Goal: Information Seeking & Learning: Learn about a topic

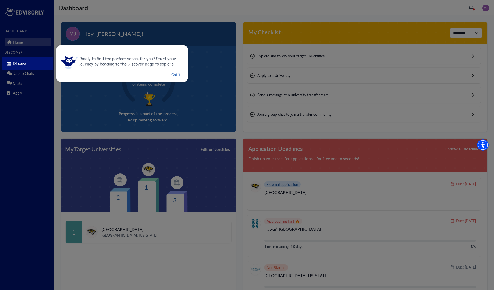
click at [175, 74] on button "Got it!" at bounding box center [176, 74] width 11 height 6
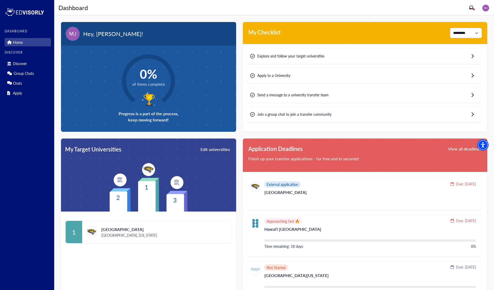
click at [487, 8] on img at bounding box center [486, 8] width 7 height 7
click at [478, 17] on link "Profile" at bounding box center [475, 18] width 10 height 5
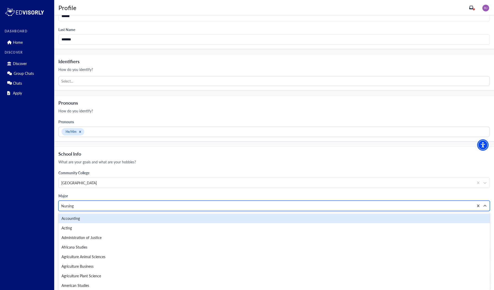
click at [84, 203] on div at bounding box center [266, 205] width 410 height 6
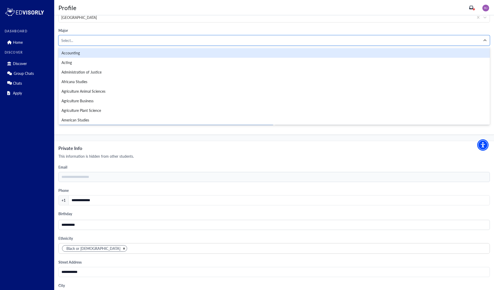
scroll to position [311, 0]
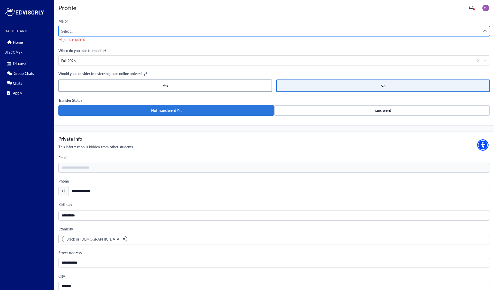
click at [84, 32] on div at bounding box center [269, 31] width 417 height 6
click at [65, 32] on input "**********" at bounding box center [71, 30] width 20 height 5
click at [66, 32] on input "**********" at bounding box center [71, 30] width 20 height 5
type input "**********"
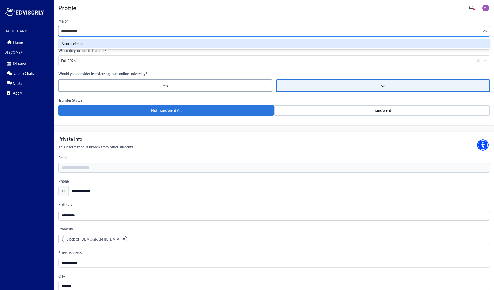
click at [70, 44] on div "Neuroscience" at bounding box center [274, 44] width 432 height 10
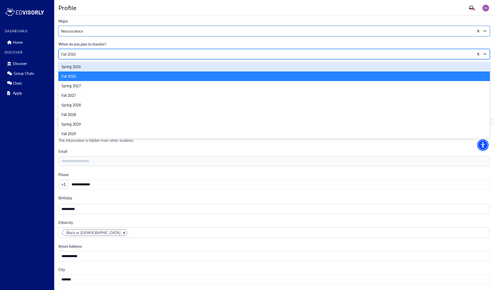
click at [114, 55] on div "Fall 2026" at bounding box center [266, 53] width 410 height 5
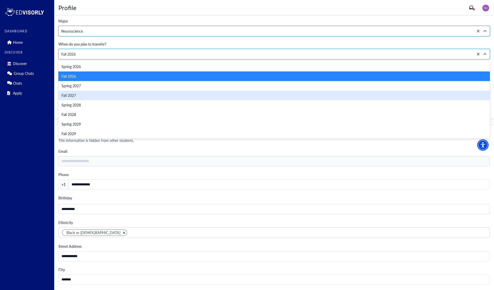
click at [98, 95] on div "Fall 2027" at bounding box center [274, 95] width 432 height 10
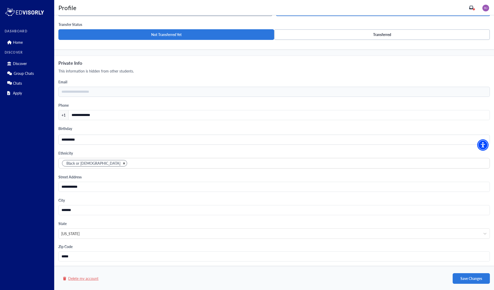
scroll to position [380, 0]
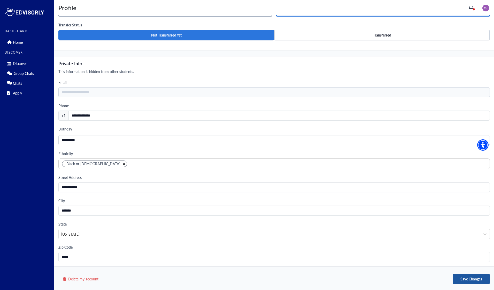
click at [469, 280] on button "Save Changes" at bounding box center [471, 278] width 37 height 11
click at [483, 11] on icon "close" at bounding box center [483, 11] width 4 height 4
click at [17, 42] on p "Home" at bounding box center [18, 42] width 10 height 4
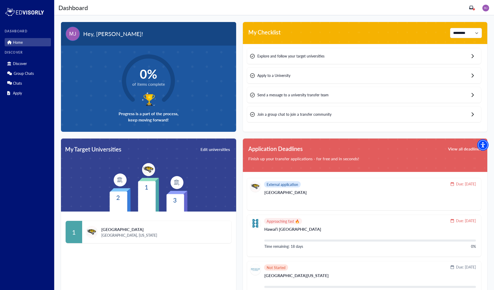
click at [303, 54] on span "Explore and follow your target universities" at bounding box center [291, 55] width 67 height 5
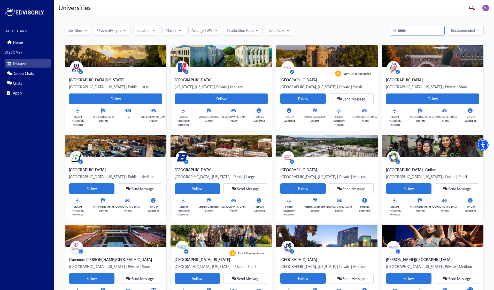
click at [404, 31] on input "text" at bounding box center [417, 31] width 55 height 10
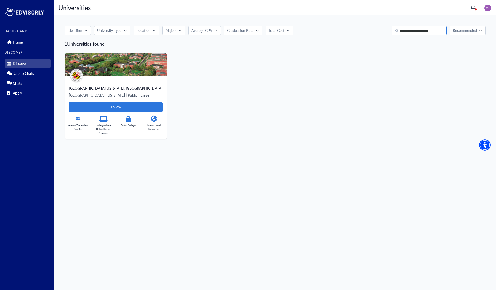
type input "**********"
drag, startPoint x: 405, startPoint y: 36, endPoint x: 115, endPoint y: 107, distance: 298.3
click at [115, 107] on Card-tag "Follow" at bounding box center [116, 107] width 94 height 11
click at [109, 88] on div "[GEOGRAPHIC_DATA][US_STATE], [GEOGRAPHIC_DATA]" at bounding box center [116, 87] width 94 height 5
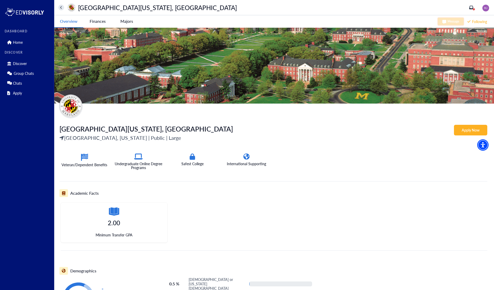
click at [130, 24] on -tag "Majors" at bounding box center [126, 21] width 29 height 12
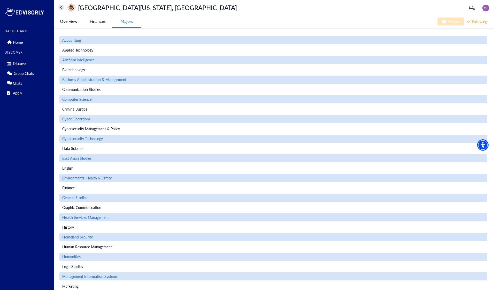
click at [91, 22] on Park-tag "Finances" at bounding box center [97, 21] width 29 height 12
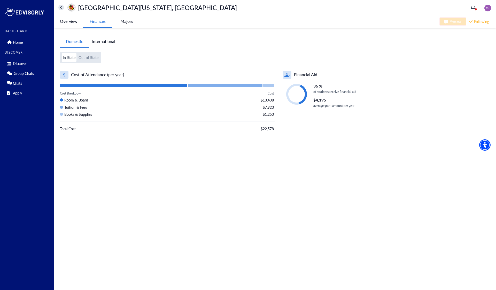
click at [67, 21] on Park-tag "Overview" at bounding box center [68, 21] width 29 height 12
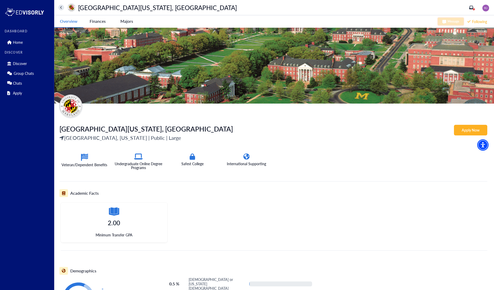
click at [62, 7] on icon at bounding box center [61, 7] width 2 height 3
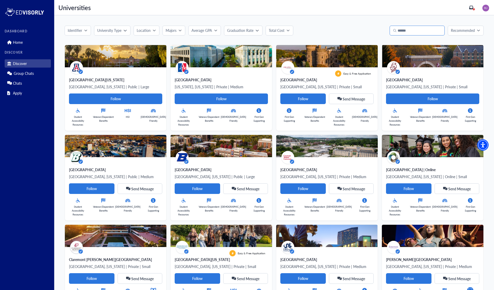
click at [403, 31] on input "text" at bounding box center [417, 31] width 55 height 10
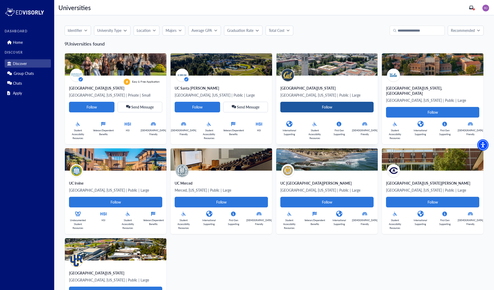
click at [327, 106] on Card-tag "Follow" at bounding box center [327, 107] width 93 height 11
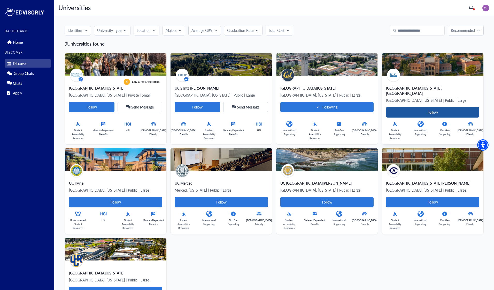
click at [405, 108] on Card-tag "Follow" at bounding box center [432, 112] width 93 height 11
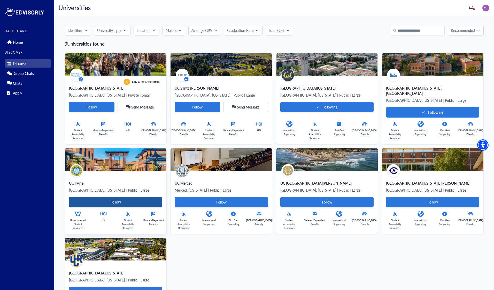
click at [116, 197] on Card-tag "Follow" at bounding box center [115, 202] width 93 height 11
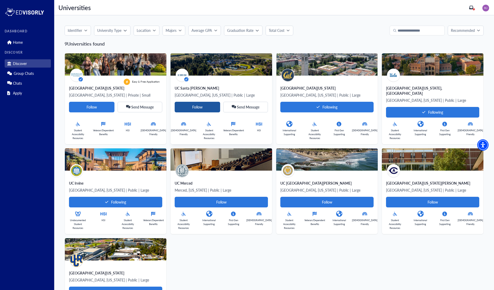
click at [202, 105] on Card-tag "Follow" at bounding box center [198, 107] width 46 height 11
click at [426, 33] on input "**********" at bounding box center [417, 31] width 55 height 10
type input "*"
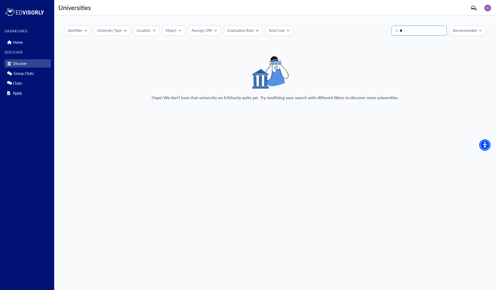
type input "*"
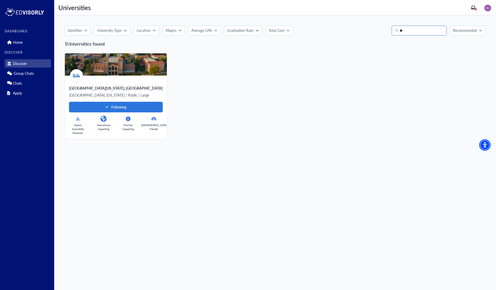
type input "*"
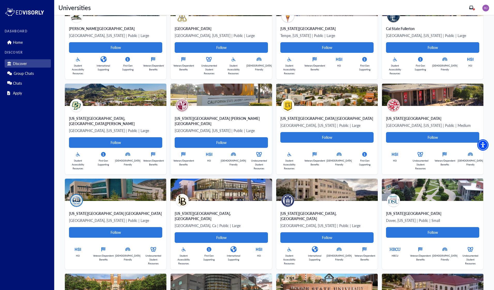
scroll to position [425, 0]
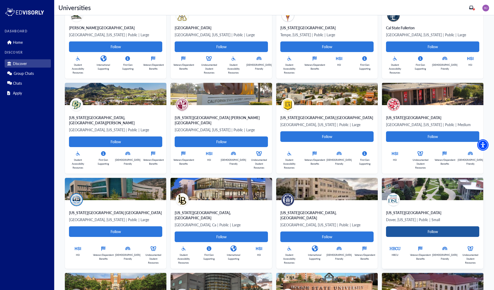
click at [431, 226] on Card-tag "Follow" at bounding box center [432, 231] width 93 height 11
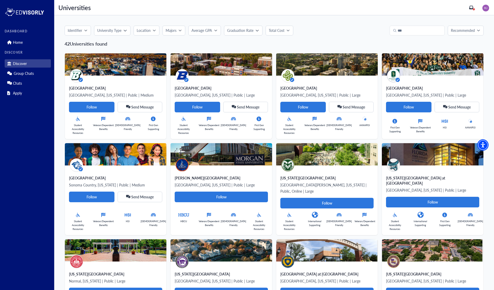
scroll to position [0, 0]
click at [407, 30] on input "***" at bounding box center [417, 31] width 55 height 10
type input "*"
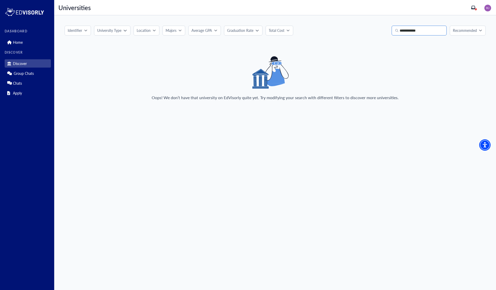
click at [402, 31] on input "**********" at bounding box center [419, 31] width 55 height 10
click at [424, 30] on input "**********" at bounding box center [419, 31] width 55 height 10
click at [408, 30] on input "**********" at bounding box center [419, 31] width 55 height 10
click at [429, 32] on input "**********" at bounding box center [419, 31] width 55 height 10
type input "*"
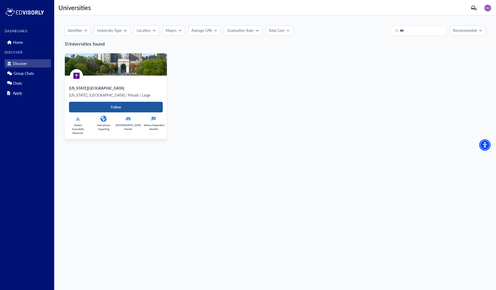
click at [115, 106] on Card-tag "Follow" at bounding box center [116, 107] width 94 height 11
click at [429, 30] on input "***" at bounding box center [419, 31] width 55 height 10
type input "*"
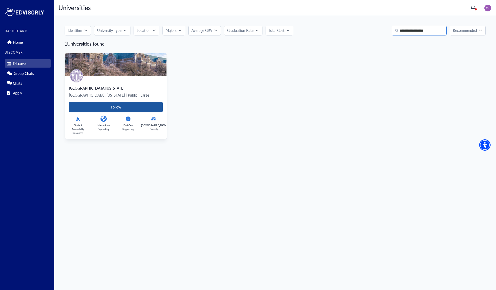
type input "**********"
click at [122, 108] on Card-tag "Follow" at bounding box center [116, 107] width 94 height 11
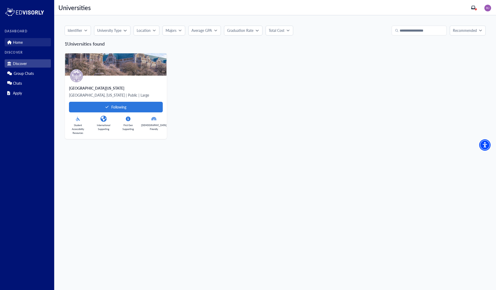
click at [32, 42] on link "Home" at bounding box center [28, 42] width 46 height 8
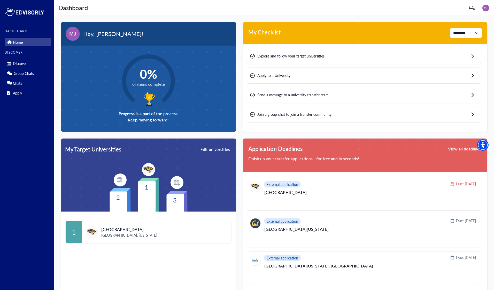
click at [355, 96] on div "Send a message to a university transfer team" at bounding box center [364, 95] width 234 height 16
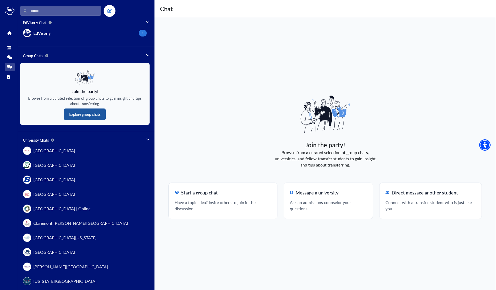
click at [92, 116] on button "Explore group chats" at bounding box center [85, 114] width 42 height 12
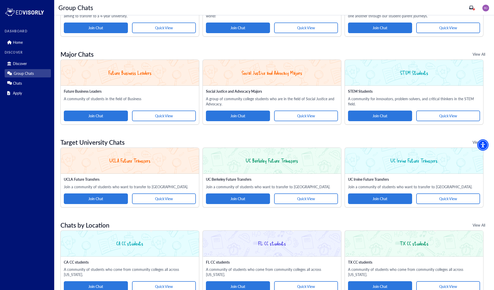
scroll to position [214, 0]
click at [310, 193] on button "Quick View" at bounding box center [306, 198] width 64 height 11
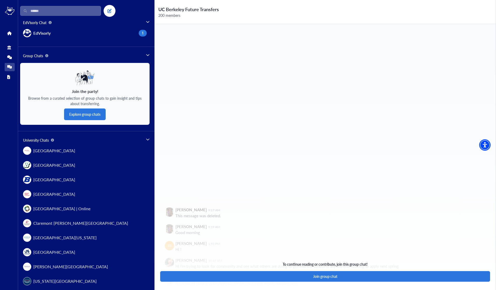
click at [198, 225] on div "To continue reading or contribute, join this group chat! Join group chat" at bounding box center [326, 157] width 342 height 266
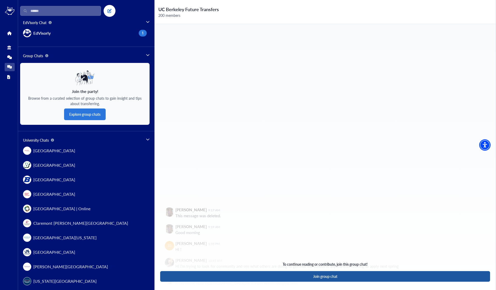
click at [270, 276] on button "Join group chat" at bounding box center [325, 276] width 330 height 11
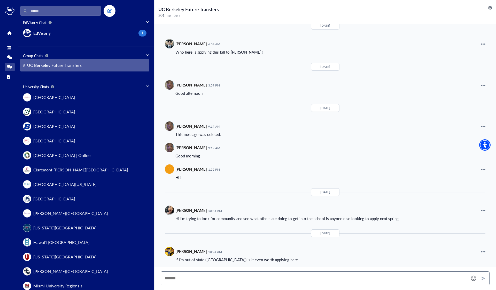
click at [490, 7] on img at bounding box center [491, 8] width 4 height 4
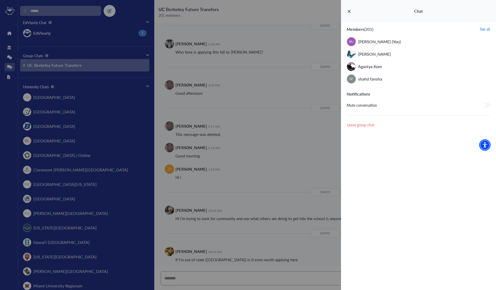
click at [365, 126] on button "Leave group chat" at bounding box center [361, 125] width 28 height 6
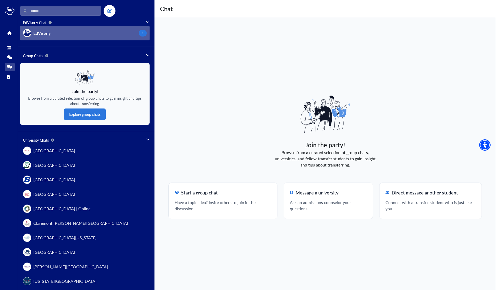
click at [42, 33] on span "EdVisorly" at bounding box center [41, 33] width 17 height 6
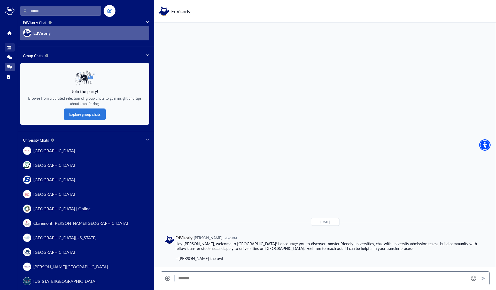
click at [10, 49] on icon at bounding box center [9, 48] width 4 height 4
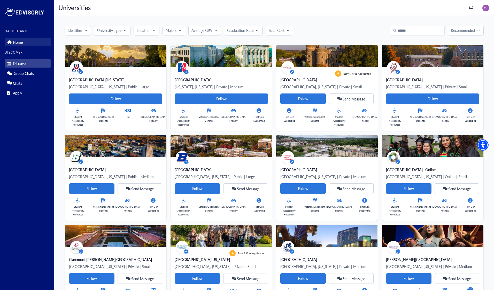
click at [15, 40] on p "Home" at bounding box center [18, 42] width 10 height 4
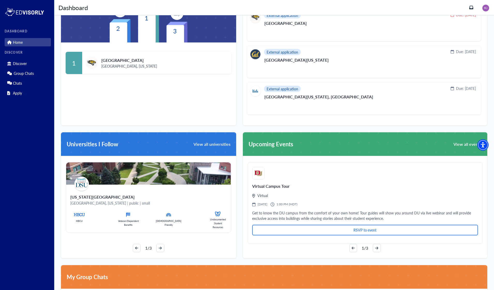
scroll to position [168, 0]
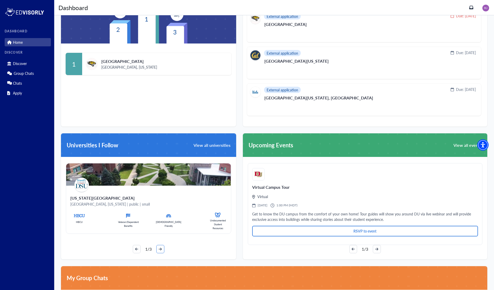
click at [160, 246] on button "button" at bounding box center [160, 249] width 8 height 8
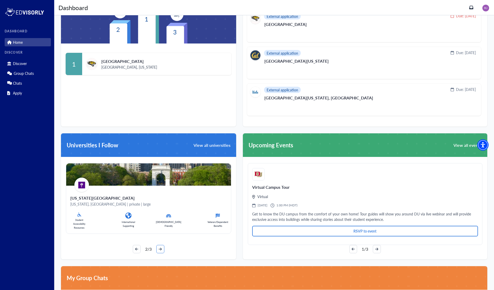
click at [160, 246] on button "button" at bounding box center [160, 249] width 8 height 8
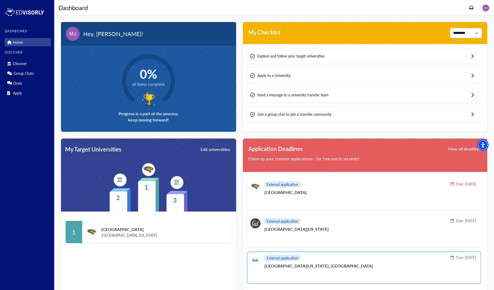
scroll to position [0, 0]
click at [280, 77] on span "Apply to a University" at bounding box center [274, 75] width 33 height 5
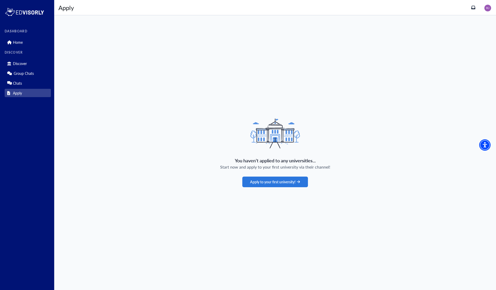
click at [21, 11] on img at bounding box center [25, 12] width 40 height 10
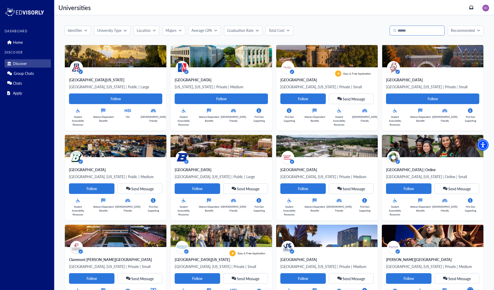
click at [410, 33] on input "text" at bounding box center [417, 31] width 55 height 10
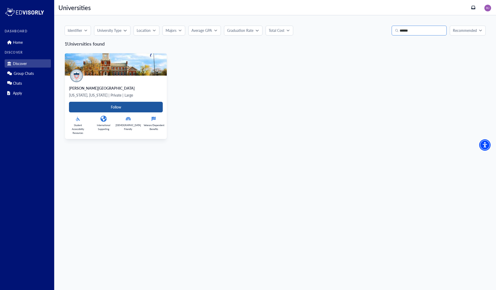
type input "******"
click at [131, 107] on Card-tag "Follow" at bounding box center [116, 107] width 94 height 11
click at [91, 85] on div "[PERSON_NAME][GEOGRAPHIC_DATA][US_STATE], [US_STATE] | Private | Large Followin…" at bounding box center [116, 107] width 102 height 63
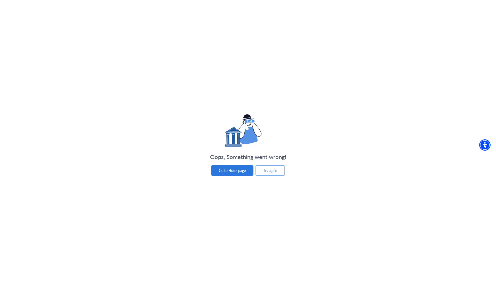
click at [269, 169] on button "Try again" at bounding box center [270, 170] width 29 height 11
click at [226, 170] on button "Go to Homepage" at bounding box center [232, 170] width 42 height 11
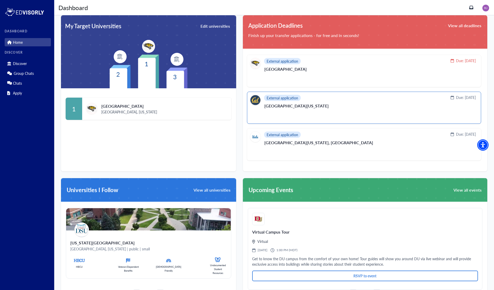
scroll to position [130, 0]
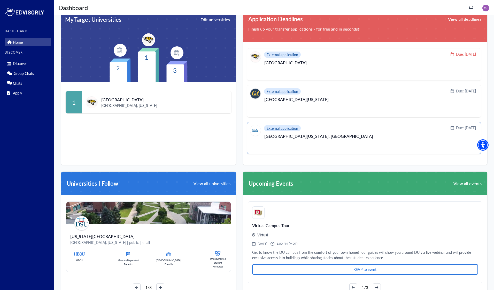
click at [303, 137] on p "[GEOGRAPHIC_DATA][US_STATE], [GEOGRAPHIC_DATA]" at bounding box center [371, 138] width 212 height 8
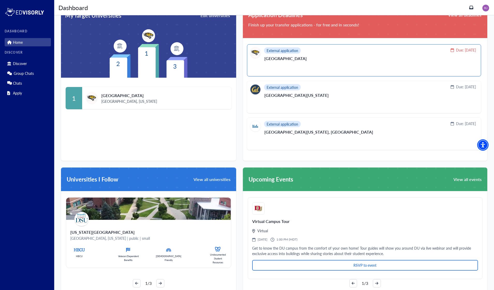
scroll to position [135, 0]
